Goal: Information Seeking & Learning: Learn about a topic

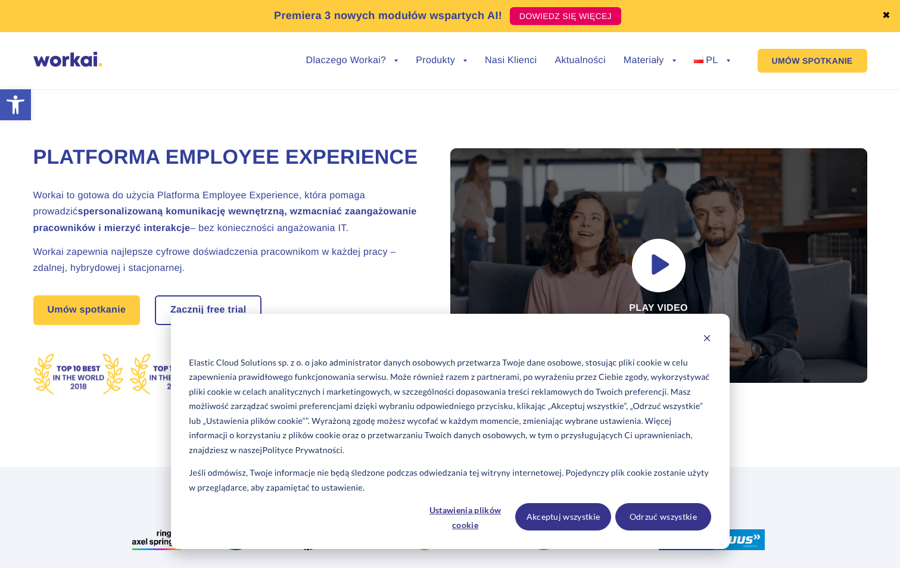
click at [336, 54] on ul "Dlaczego Workai? back Dlaczego Workai? Kalkulator ROI Intranetu Bezpieczeństwo …" at bounding box center [509, 60] width 442 height 45
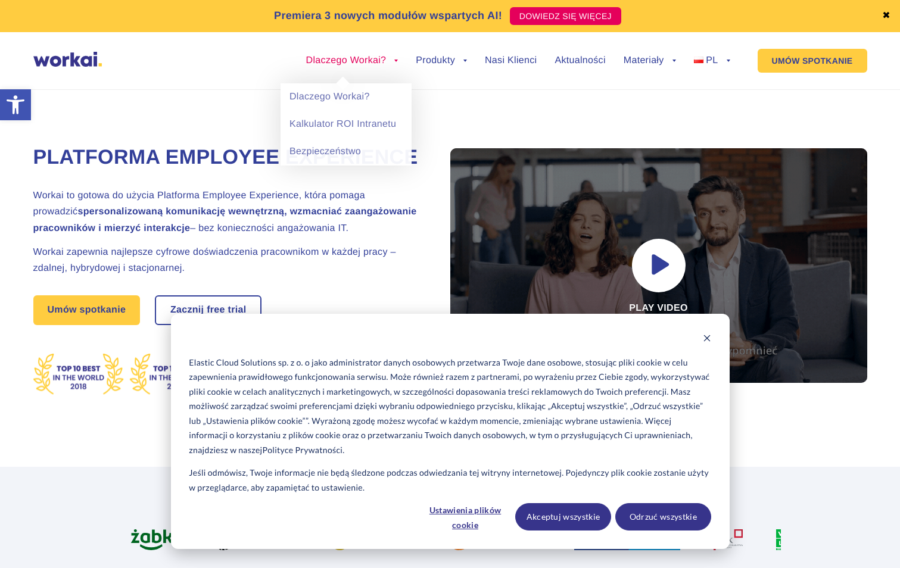
click at [336, 65] on li "Dlaczego Workai? back Dlaczego Workai? Kalkulator ROI Intranetu Bezpieczeństwo" at bounding box center [352, 69] width 92 height 27
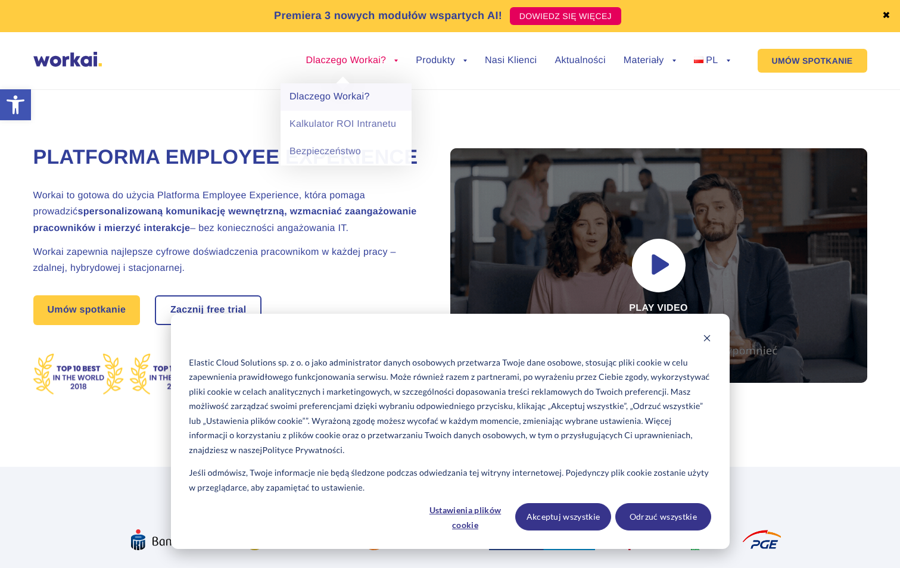
click at [332, 98] on link "Dlaczego Workai?" at bounding box center [345, 96] width 131 height 27
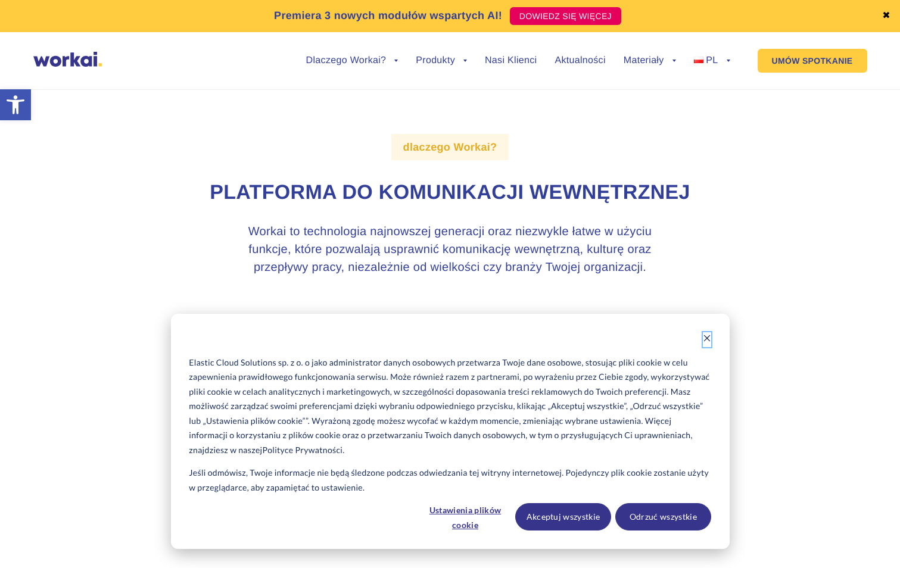
click at [707, 336] on icon "Dismiss cookie banner" at bounding box center [707, 338] width 8 height 8
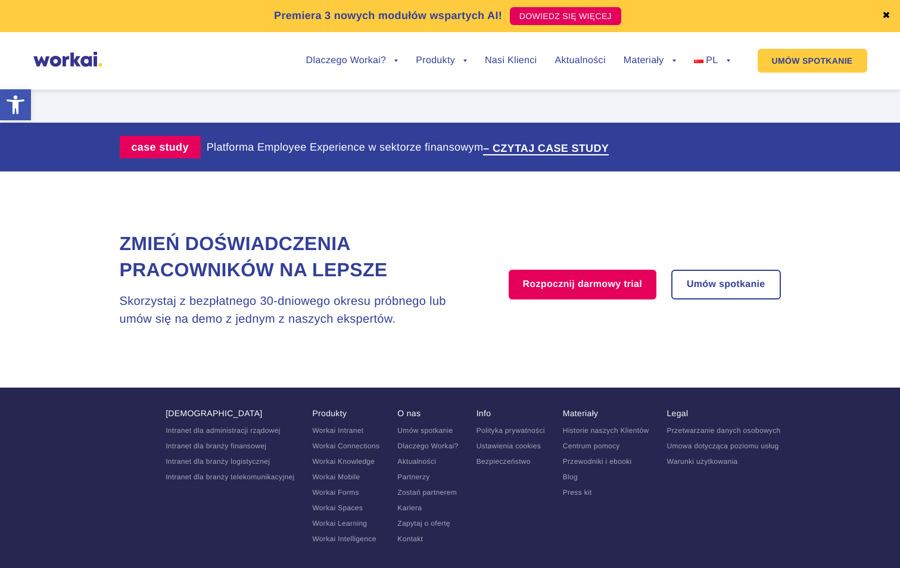
scroll to position [2428, 0]
